Goal: Find specific page/section: Find specific page/section

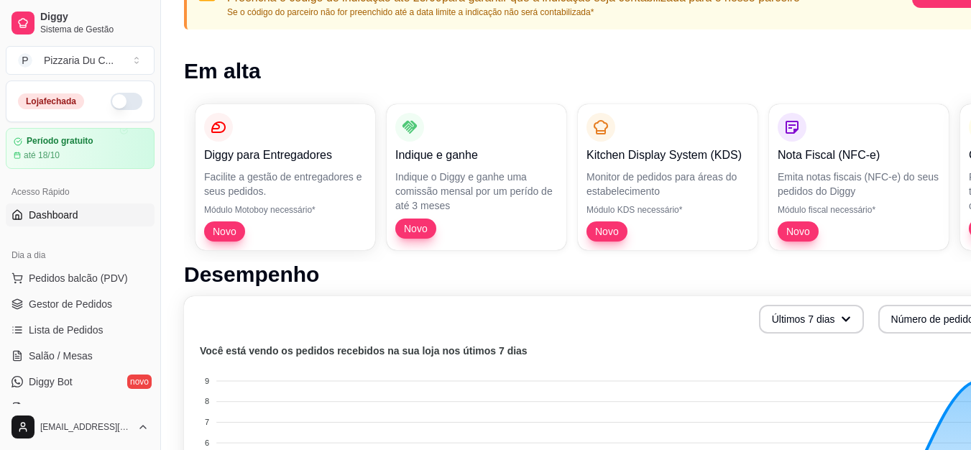
scroll to position [72, 0]
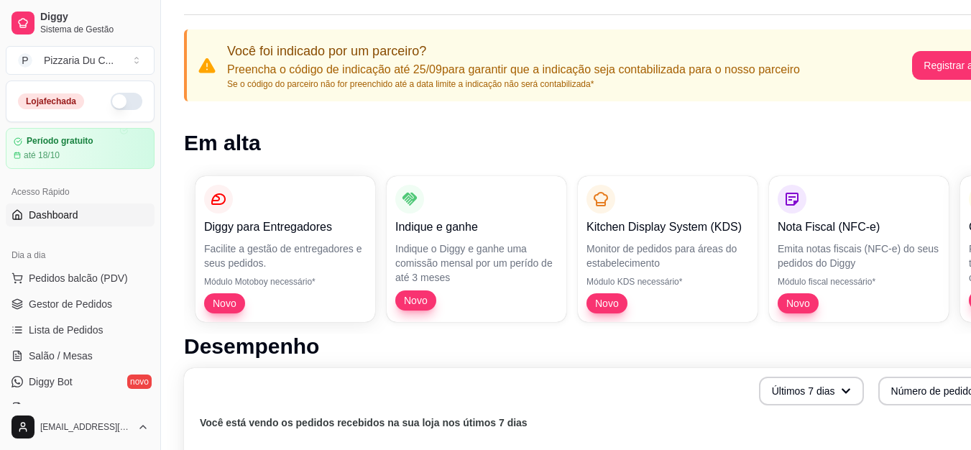
click at [120, 94] on button "button" at bounding box center [127, 101] width 32 height 17
click at [91, 307] on span "Gestor de Pedidos" at bounding box center [70, 304] width 83 height 14
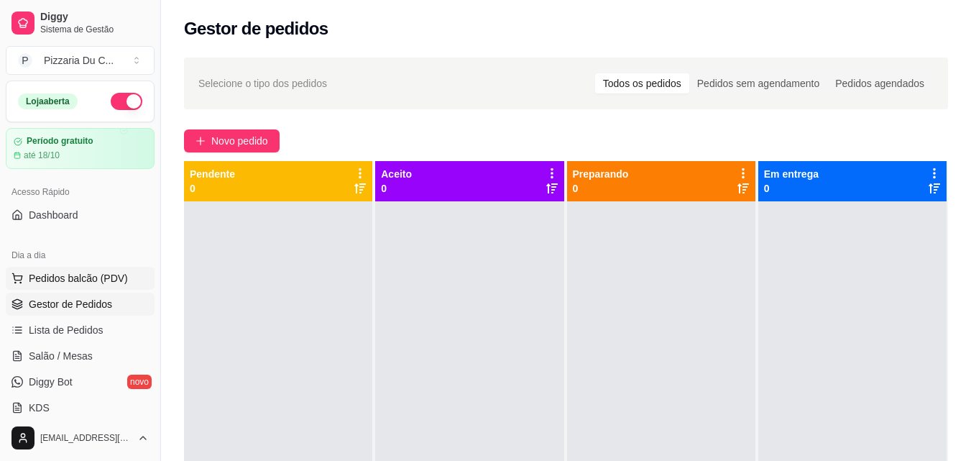
click at [91, 279] on span "Pedidos balcão (PDV)" at bounding box center [78, 278] width 99 height 14
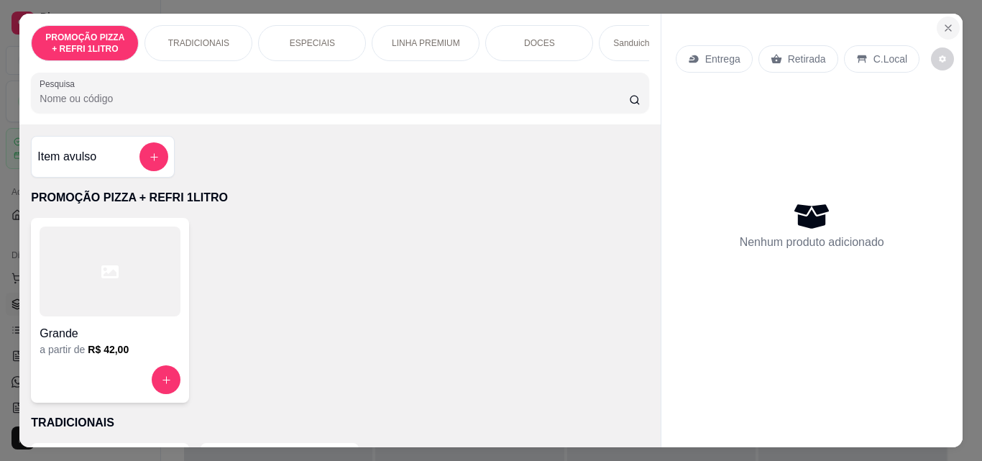
click at [942, 24] on icon "Close" at bounding box center [947, 27] width 11 height 11
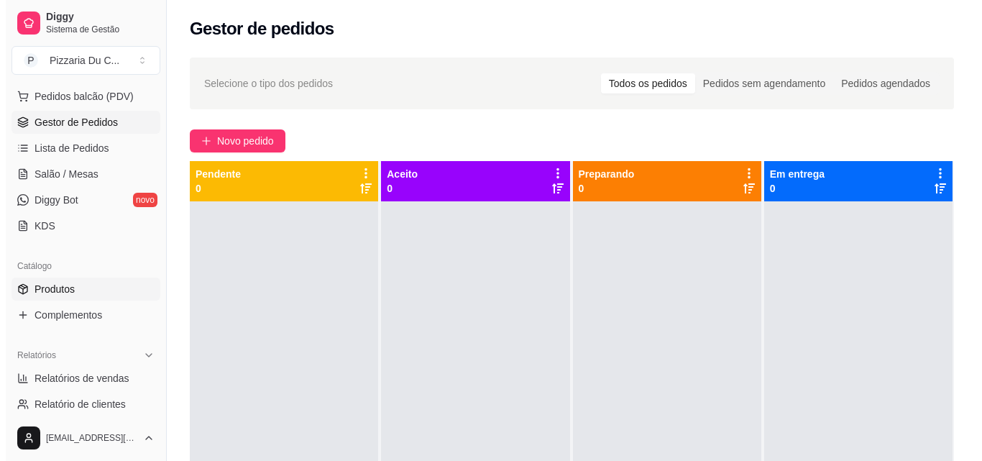
scroll to position [216, 0]
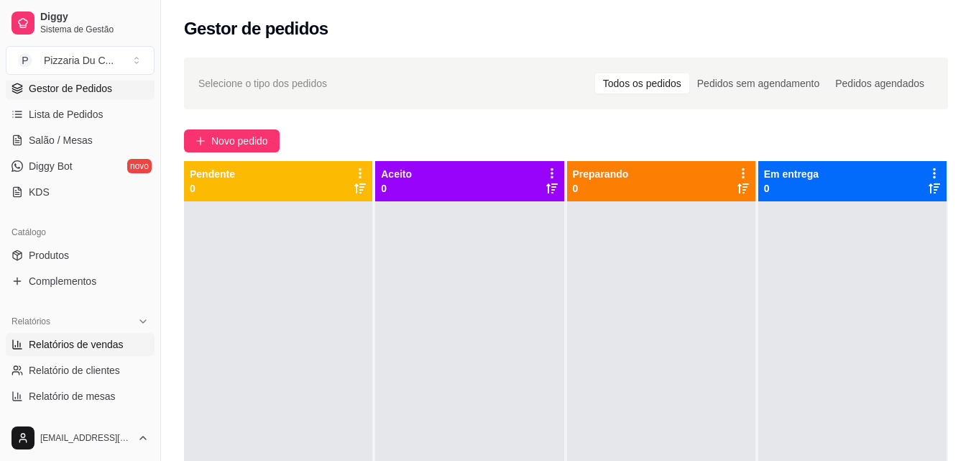
click at [72, 341] on span "Relatórios de vendas" at bounding box center [76, 344] width 95 height 14
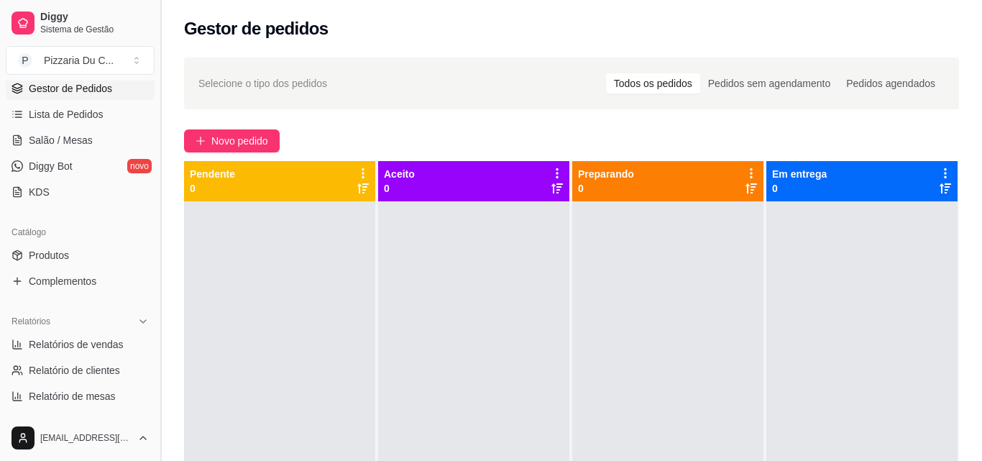
select select "ALL"
select select "0"
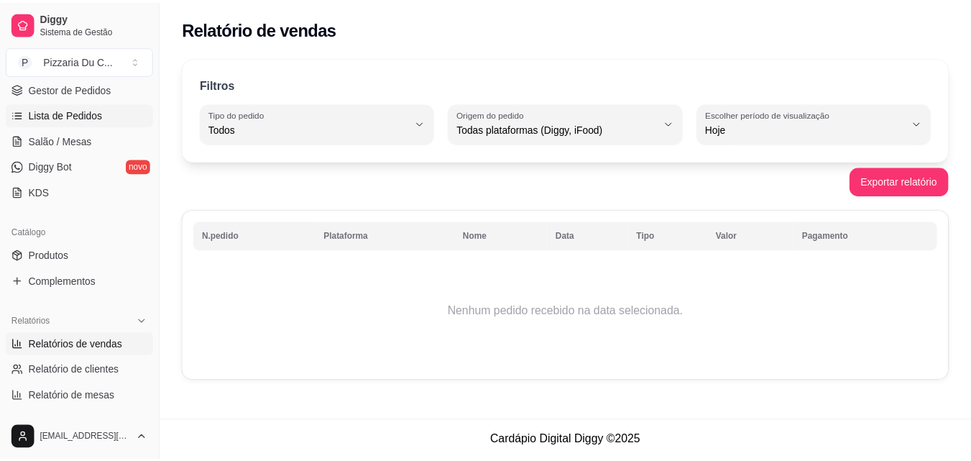
scroll to position [144, 0]
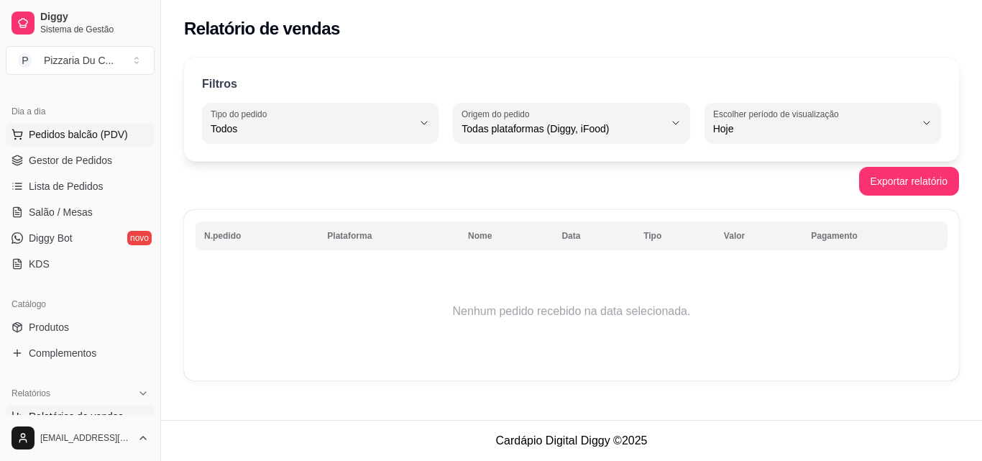
click at [96, 133] on span "Pedidos balcão (PDV)" at bounding box center [78, 134] width 99 height 14
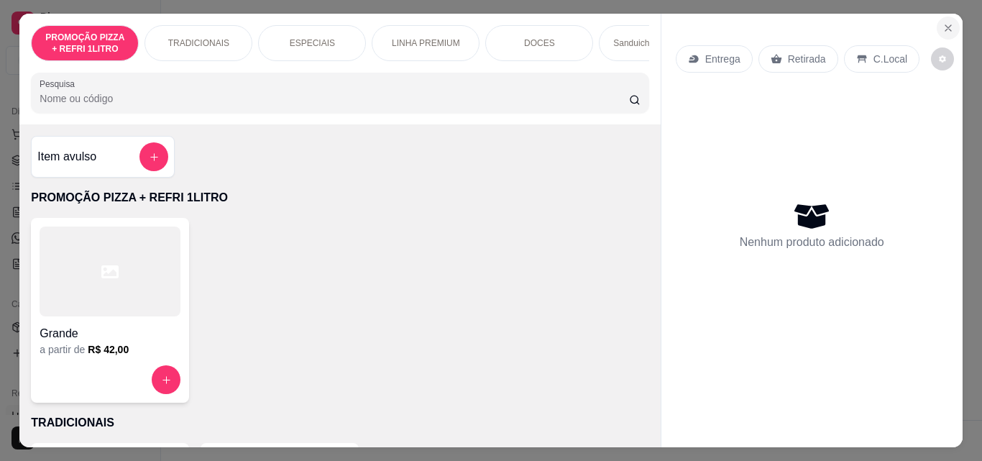
click at [945, 25] on icon "Close" at bounding box center [948, 28] width 6 height 6
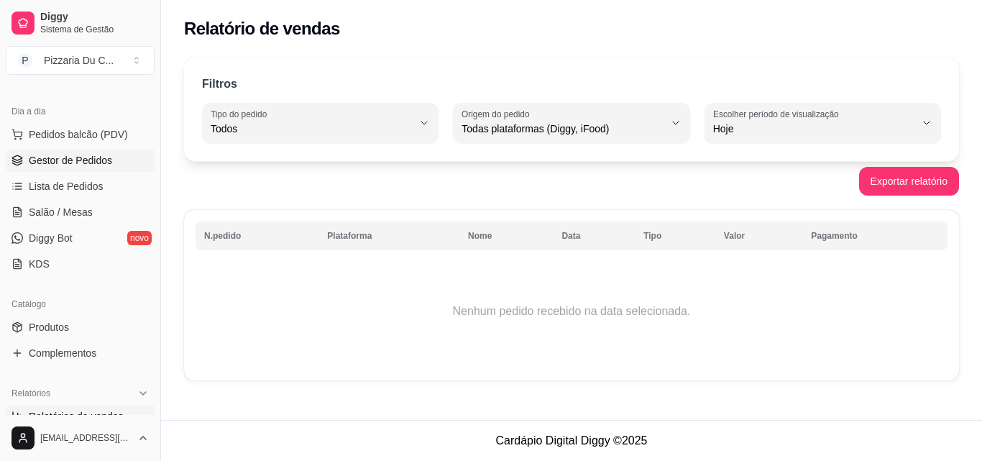
click at [92, 170] on link "Gestor de Pedidos" at bounding box center [80, 160] width 149 height 23
